Goal: Information Seeking & Learning: Learn about a topic

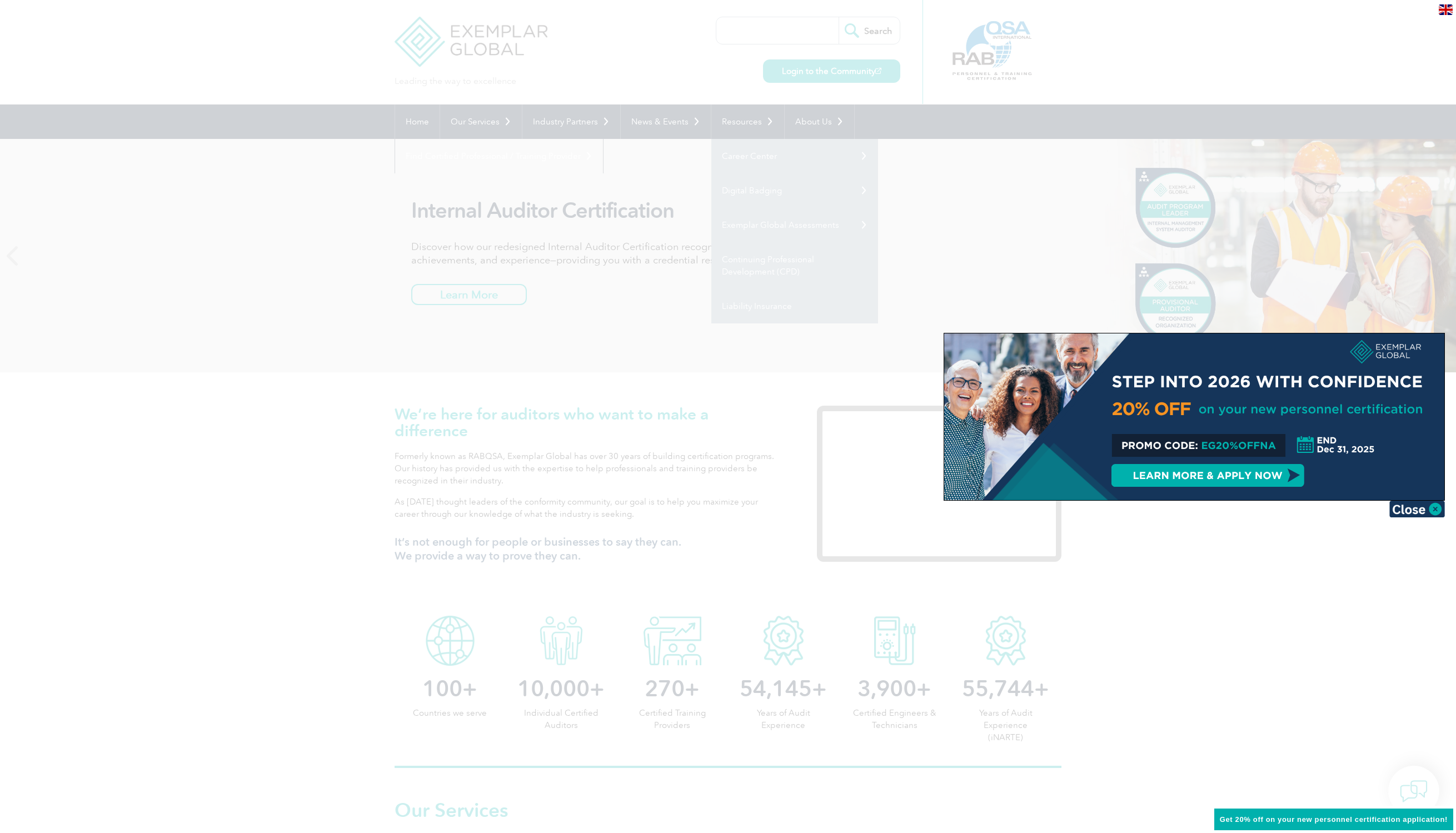
click at [365, 220] on div at bounding box center [728, 416] width 1456 height 833
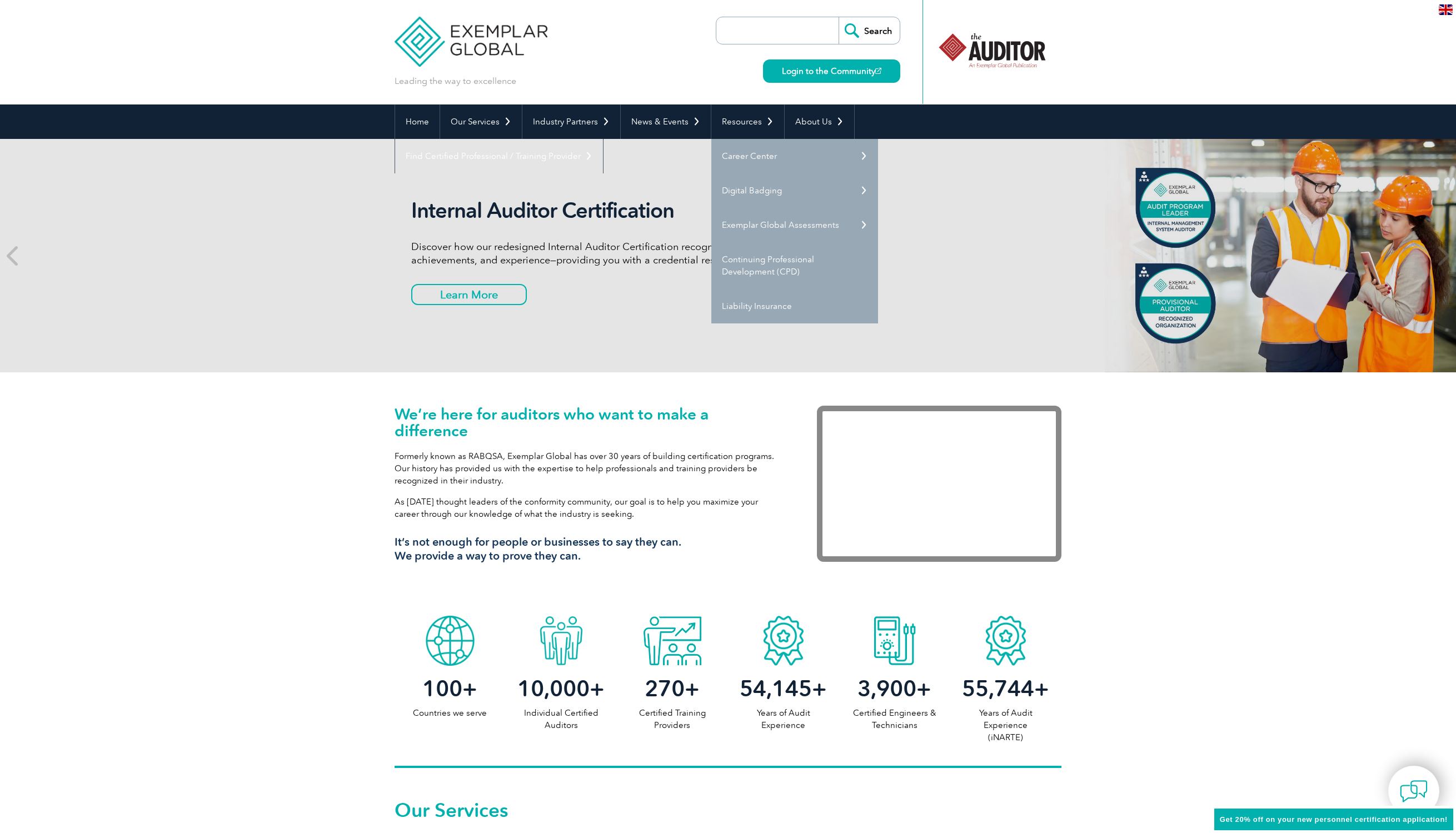
click at [349, 337] on div "Internal Auditor Certification Discover how our redesigned Internal Auditor Cer…" at bounding box center [728, 256] width 1456 height 233
click at [310, 304] on div "Internal Auditor Certification Discover how our redesigned Internal Auditor Cer…" at bounding box center [728, 256] width 1456 height 233
click at [460, 230] on div "Internal Auditor Certification Discover how our redesigned Internal Auditor Cer…" at bounding box center [620, 256] width 416 height 115
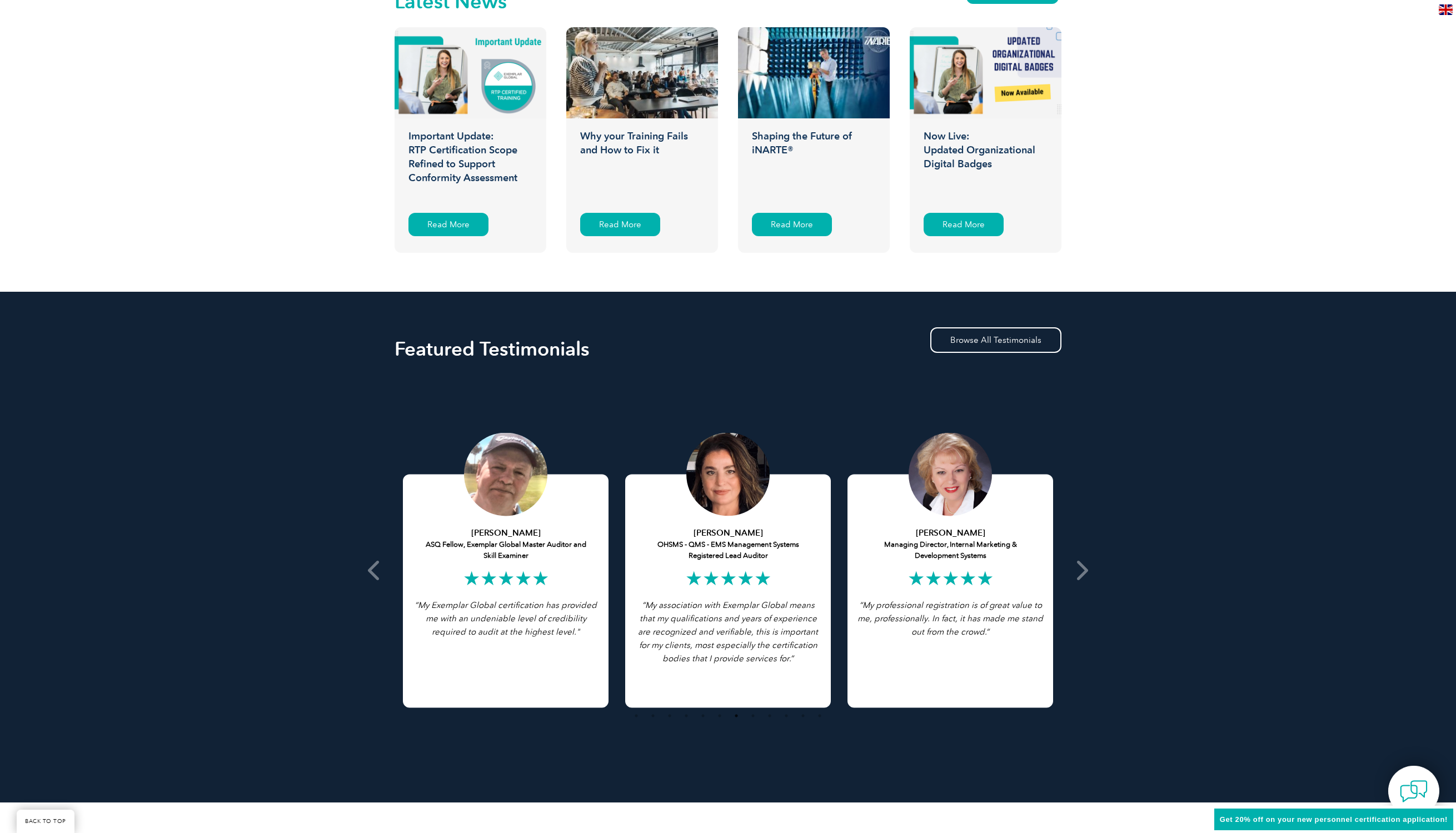
scroll to position [2210, 0]
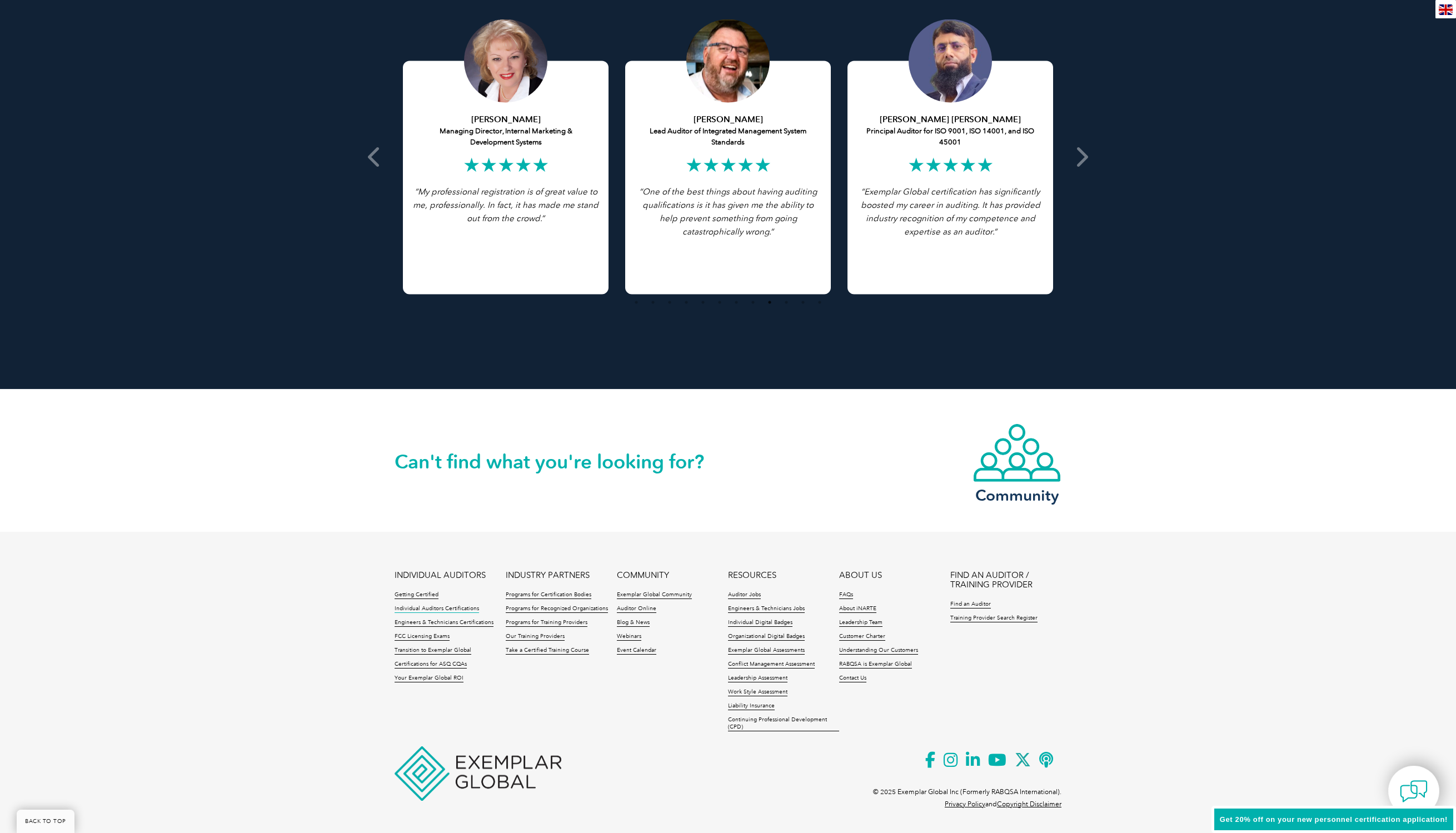
click at [433, 605] on link "Individual Auditors Certifications" at bounding box center [437, 609] width 84 height 8
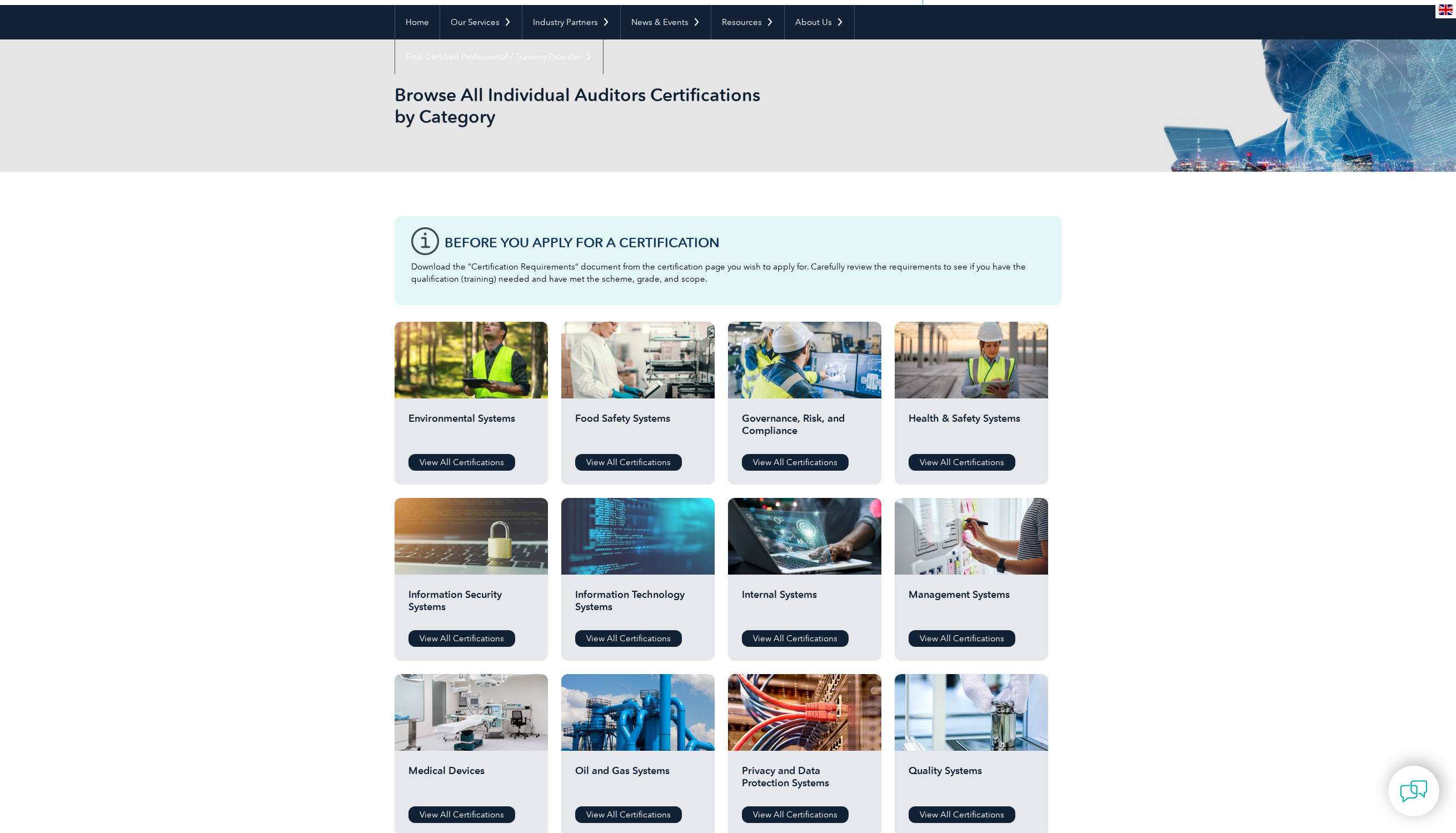
scroll to position [102, 0]
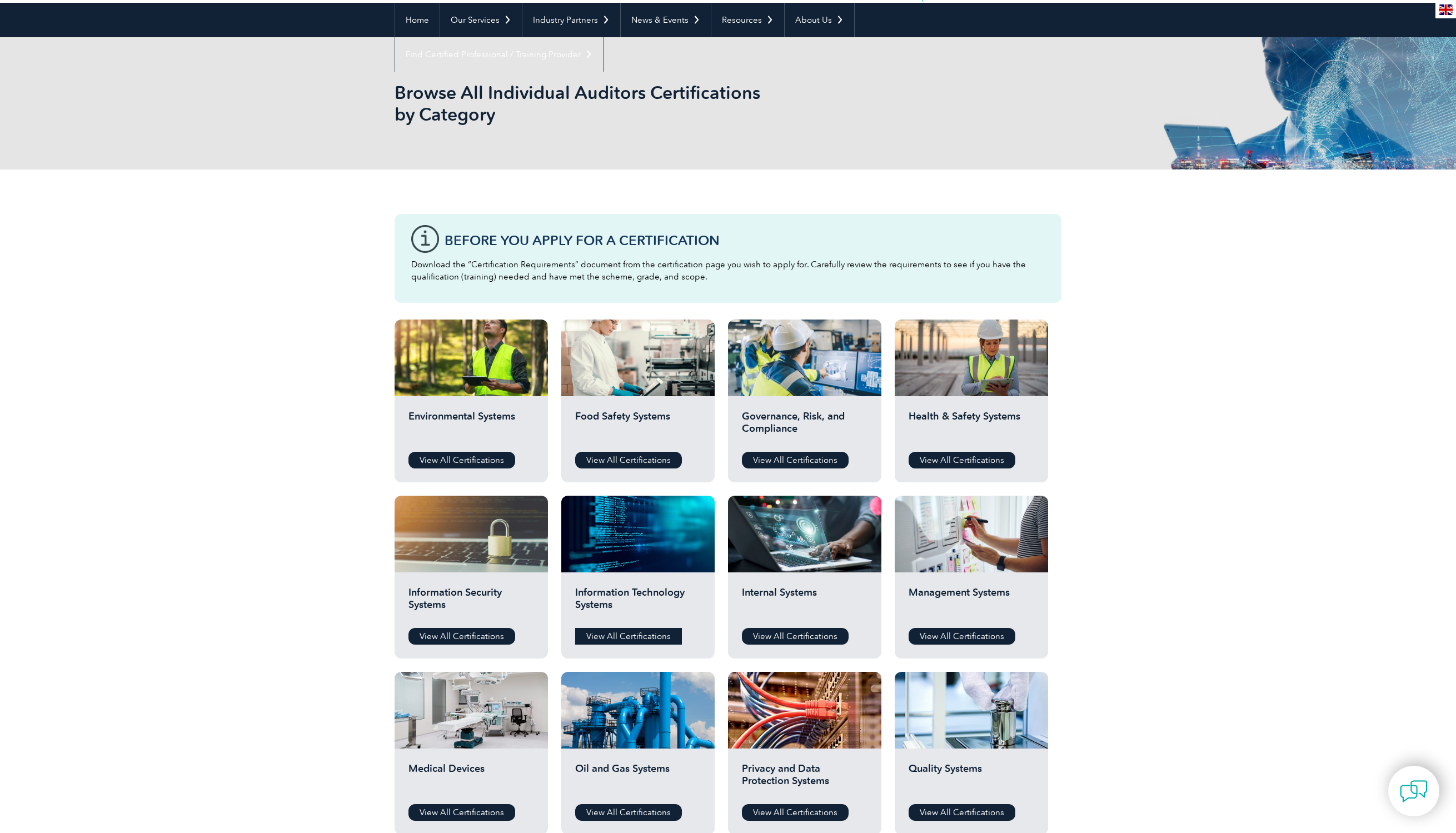
click at [609, 634] on link "View All Certifications" at bounding box center [628, 636] width 107 height 17
click at [470, 638] on link "View All Certifications" at bounding box center [462, 636] width 107 height 17
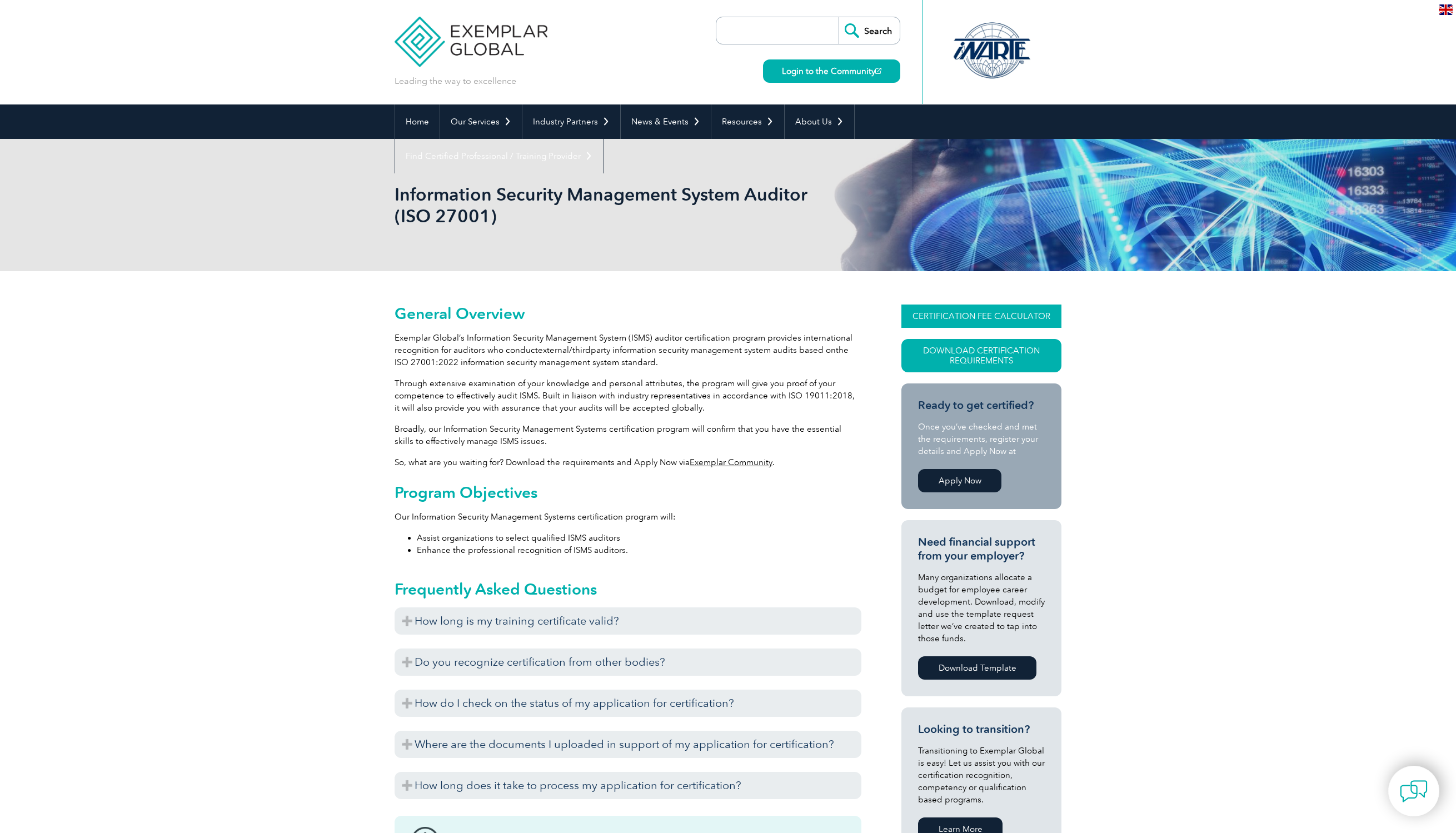
click at [988, 321] on link "CERTIFICATION FEE CALCULATOR" at bounding box center [981, 316] width 160 height 23
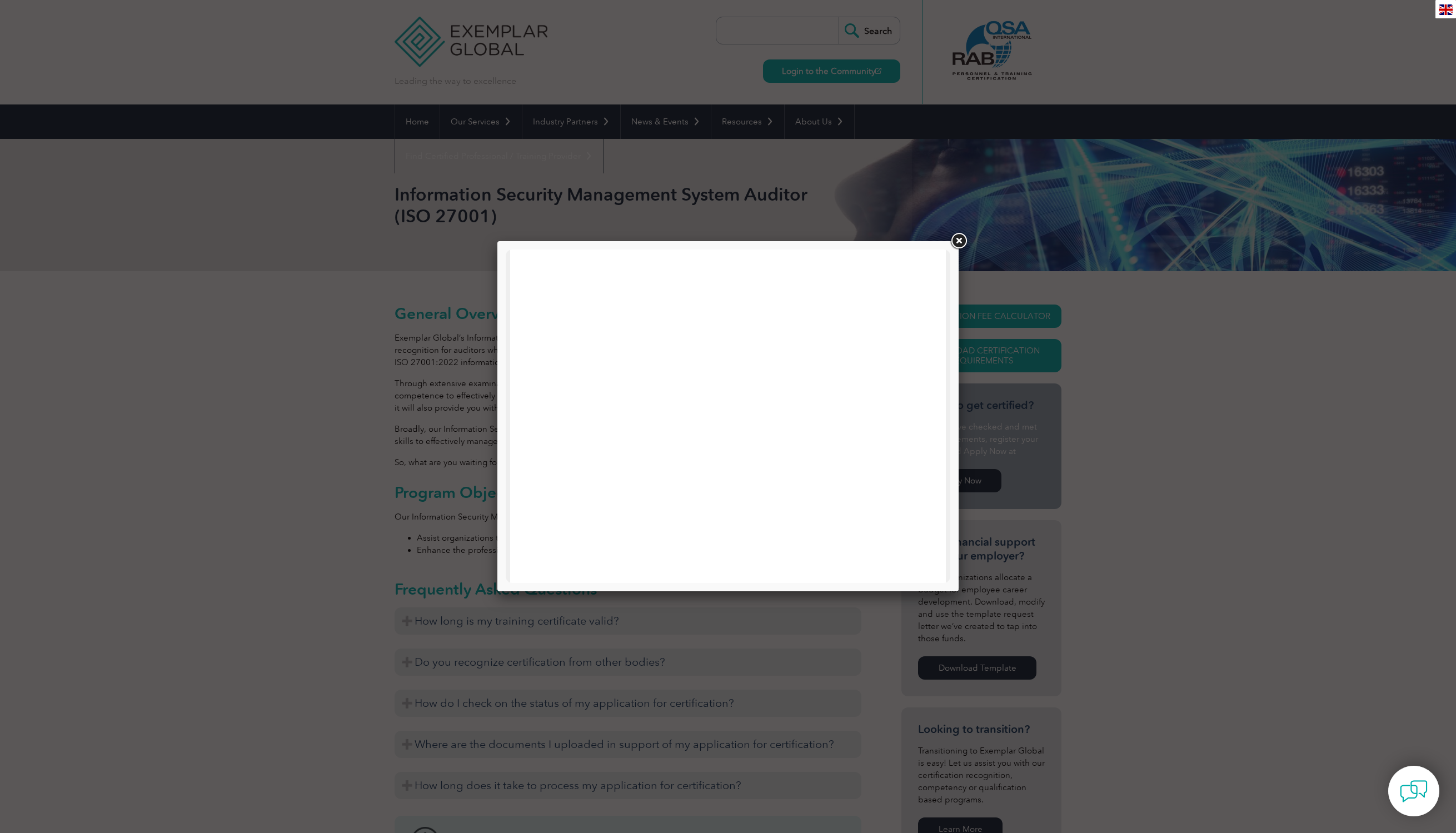
scroll to position [530, 0]
click at [963, 249] on link at bounding box center [959, 241] width 20 height 20
